Goal: Obtain resource: Obtain resource

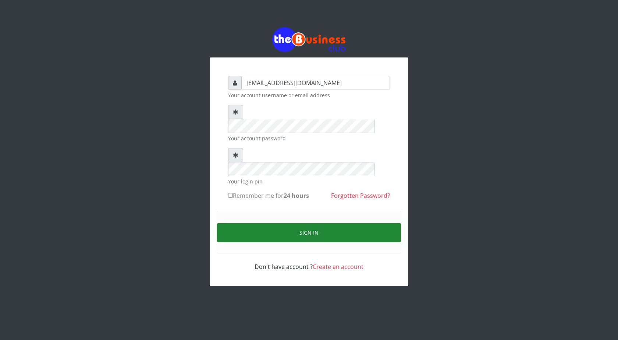
click at [312, 223] on button "Sign in" at bounding box center [309, 232] width 184 height 19
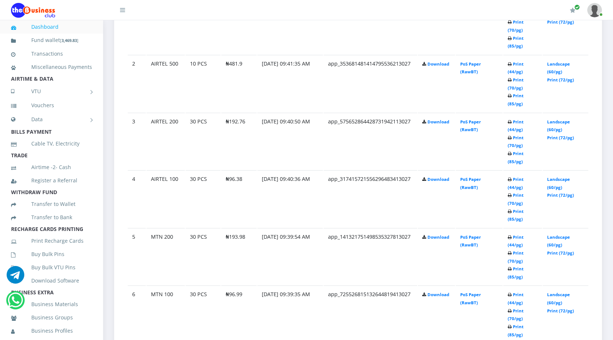
scroll to position [478, 0]
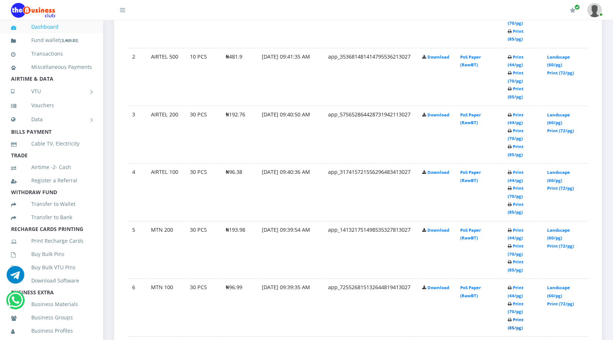
click at [510, 326] on link "Print (85/pg)" at bounding box center [515, 323] width 16 height 14
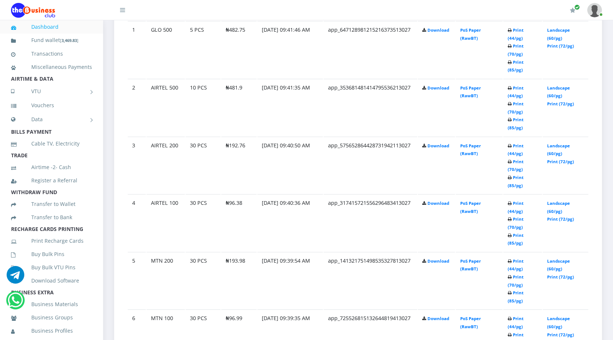
scroll to position [478, 0]
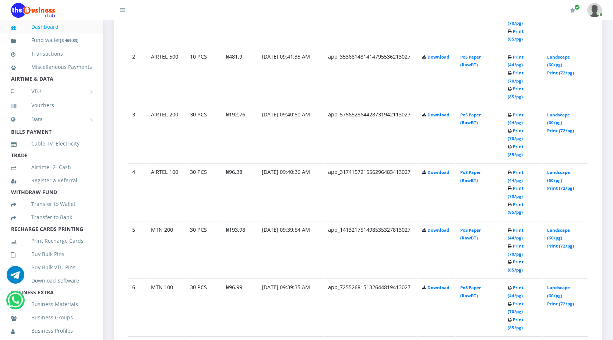
click at [511, 269] on link "Print (85/pg)" at bounding box center [515, 266] width 16 height 14
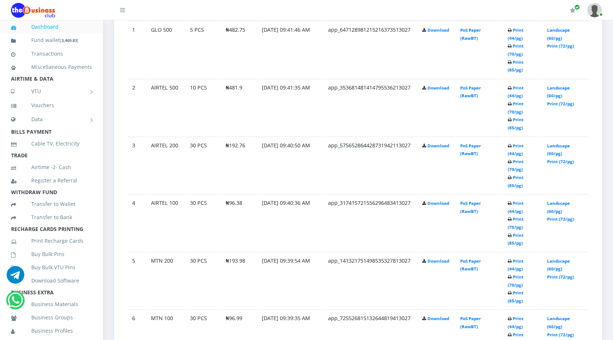
scroll to position [478, 0]
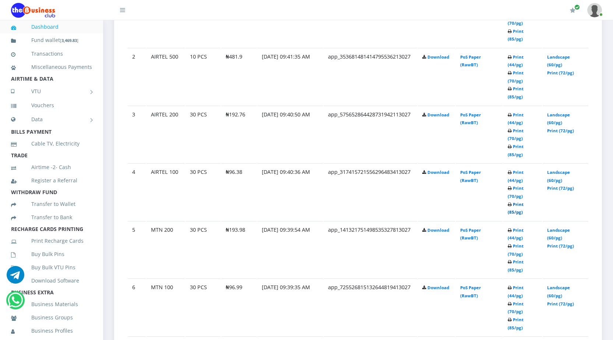
click at [510, 212] on link "Print (85/pg)" at bounding box center [515, 208] width 16 height 14
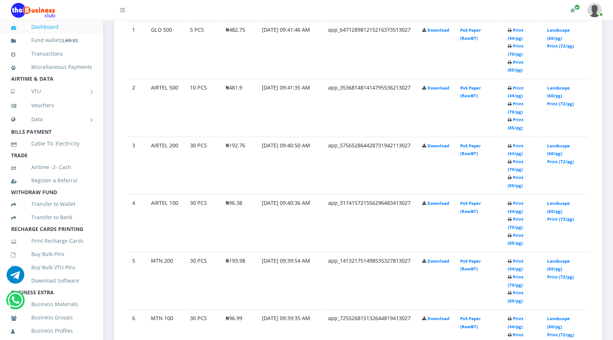
scroll to position [478, 0]
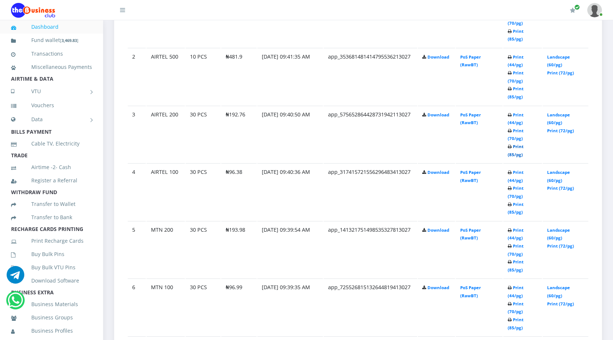
click at [512, 155] on link "Print (85/pg)" at bounding box center [515, 150] width 16 height 14
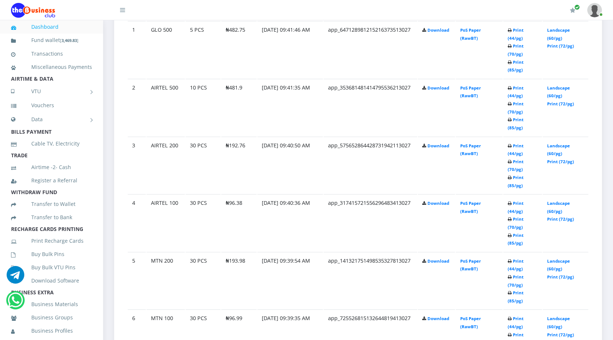
scroll to position [478, 0]
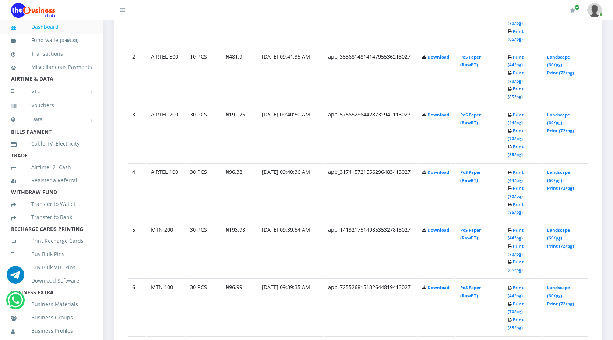
click at [510, 95] on link "Print (85/pg)" at bounding box center [515, 93] width 16 height 14
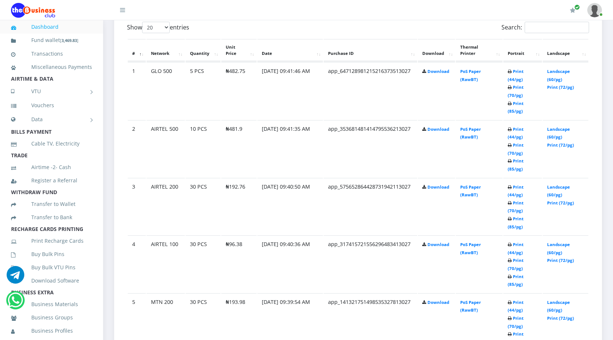
scroll to position [404, 0]
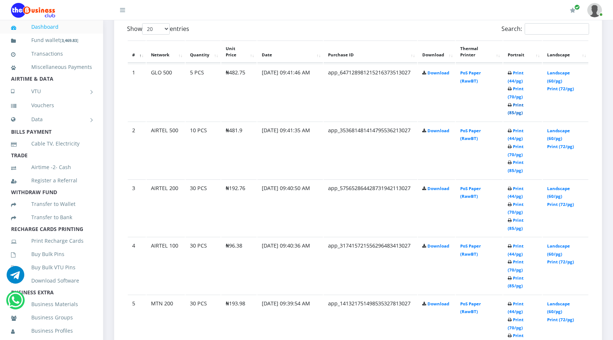
click at [511, 112] on link "Print (85/pg)" at bounding box center [515, 109] width 16 height 14
click at [510, 228] on link "Print (85/pg)" at bounding box center [515, 224] width 16 height 14
click at [511, 112] on link "Print (85/pg)" at bounding box center [515, 109] width 16 height 14
click at [52, 114] on link "Vouchers" at bounding box center [51, 105] width 81 height 17
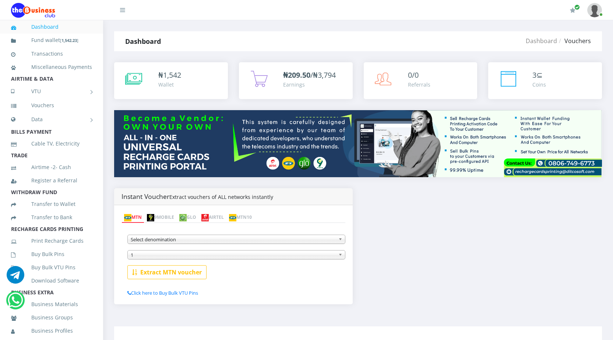
click at [131, 218] on img at bounding box center [127, 217] width 7 height 7
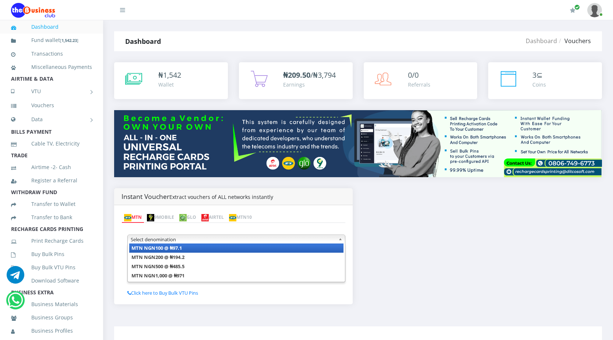
click at [178, 238] on span "Select denomination" at bounding box center [233, 239] width 205 height 9
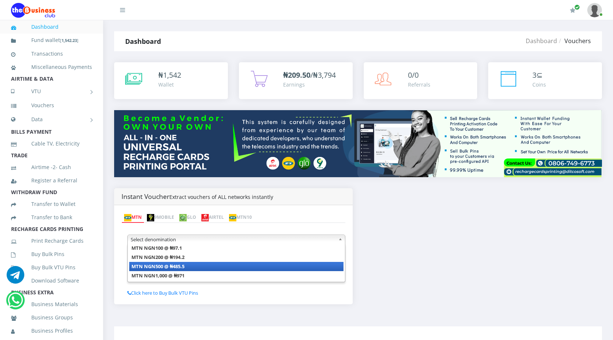
click at [182, 266] on b "MTN NGN500 @ ₦485.5" at bounding box center [157, 266] width 53 height 7
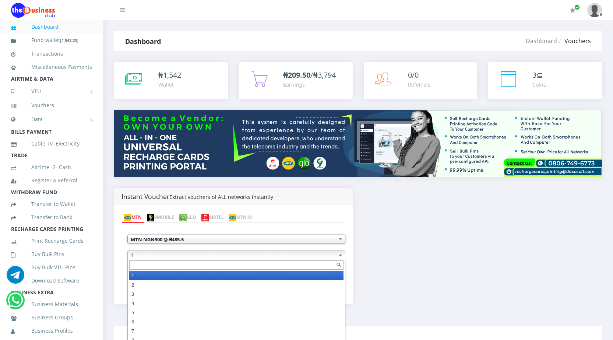
click at [167, 257] on span "1" at bounding box center [233, 254] width 205 height 9
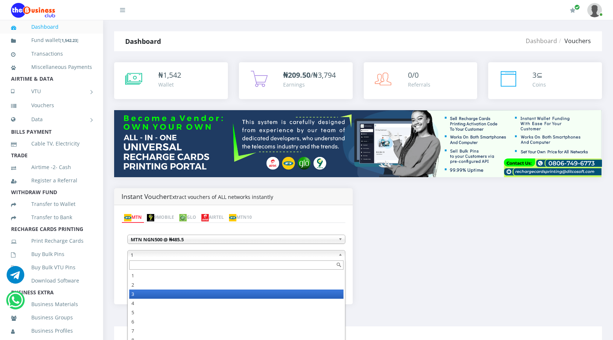
click at [147, 294] on li "3" at bounding box center [236, 293] width 214 height 9
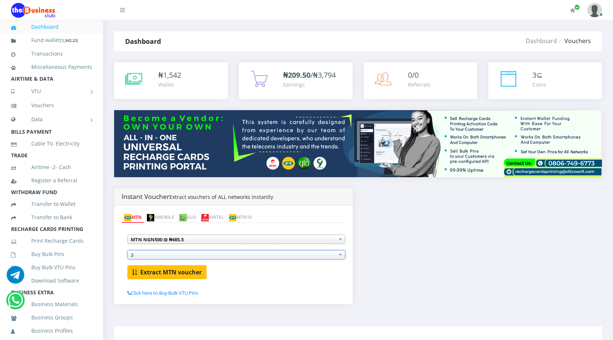
click at [161, 269] on b "Extract MTN voucher" at bounding box center [170, 272] width 61 height 8
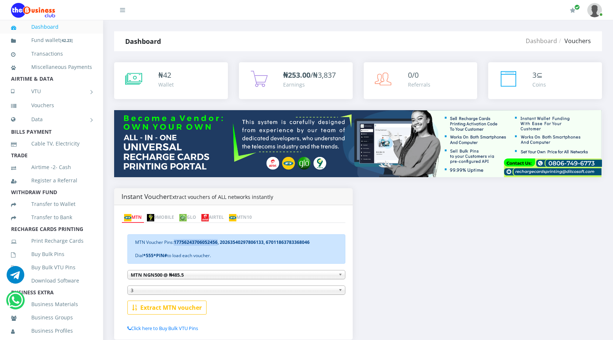
drag, startPoint x: 175, startPoint y: 241, endPoint x: 217, endPoint y: 241, distance: 42.3
click at [217, 241] on b "17756243706052456, 20263540297806133, 67011863783368046" at bounding box center [242, 242] width 136 height 6
copy b "17756243706052456"
drag, startPoint x: 220, startPoint y: 241, endPoint x: 263, endPoint y: 244, distance: 42.8
click at [263, 244] on b "17756243706052456, 20263540297806133, 67011863783368046" at bounding box center [242, 242] width 136 height 6
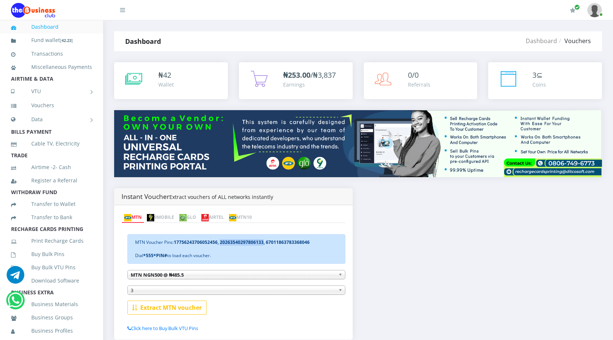
copy b "20263540297806133"
click at [265, 241] on b "17756243706052456, 20263540297806133, 67011863783368046" at bounding box center [242, 242] width 136 height 6
drag, startPoint x: 265, startPoint y: 241, endPoint x: 310, endPoint y: 240, distance: 45.3
click at [310, 240] on div "MTN Voucher Pins: 17756243706052456, 20263540297806133, [PHONE_NUMBER] Dial *55…" at bounding box center [236, 248] width 218 height 29
copy b "67011863783368046"
